Goal: Use online tool/utility: Utilize a website feature to perform a specific function

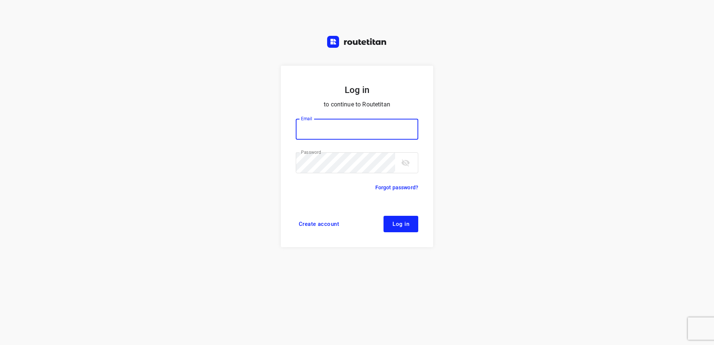
type input "[EMAIL_ADDRESS][DOMAIN_NAME]"
click at [400, 222] on span "Log in" at bounding box center [401, 224] width 17 height 6
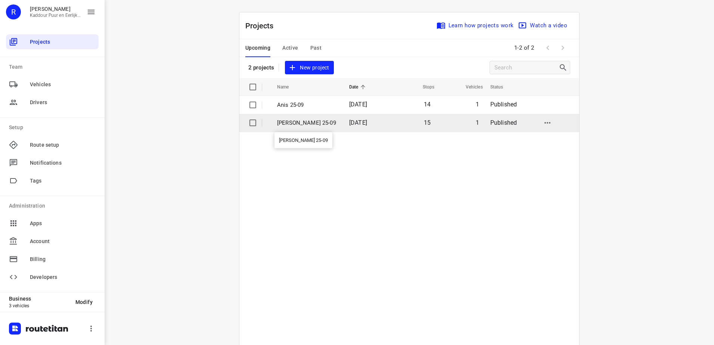
click at [290, 124] on p "[PERSON_NAME] 25-09" at bounding box center [307, 123] width 61 height 9
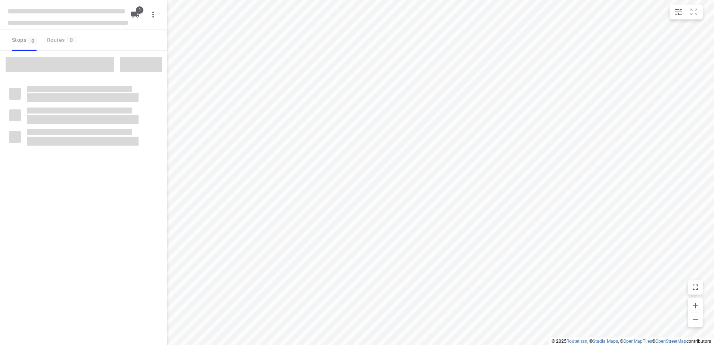
type input "distance"
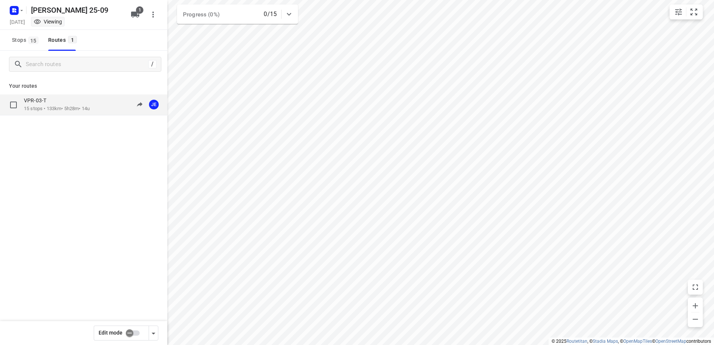
click at [46, 106] on p "15 stops • 133km • 5h28m • 14u" at bounding box center [57, 108] width 66 height 7
